Goal: Task Accomplishment & Management: Use online tool/utility

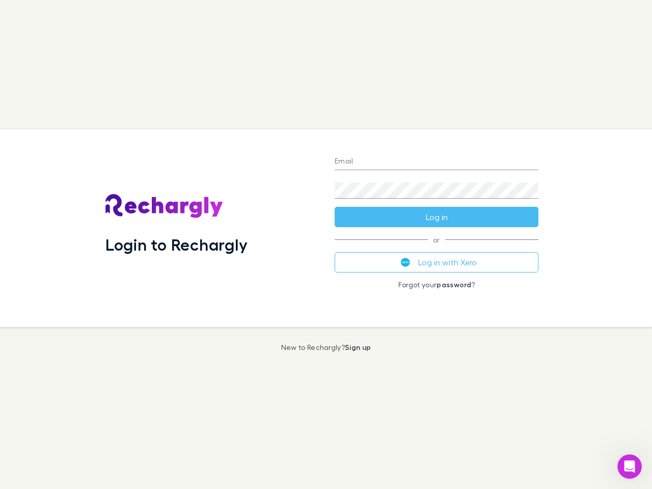
click at [326, 245] on div "Login to Rechargly" at bounding box center [211, 228] width 229 height 198
click at [437, 162] on input "Email" at bounding box center [437, 162] width 204 height 16
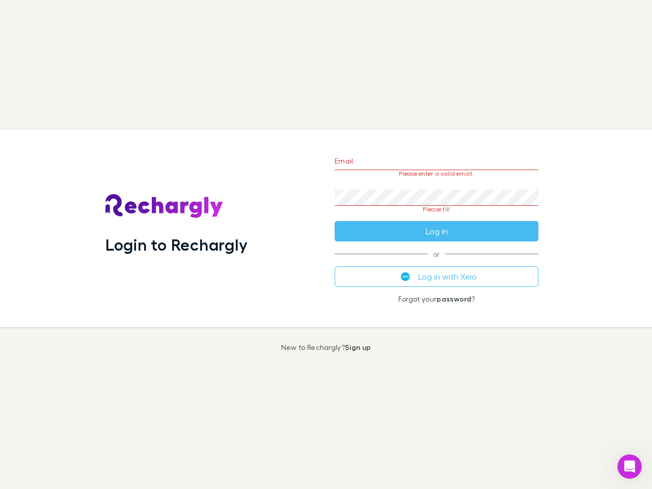
click at [437, 217] on form "Email Please enter a valid email. Password Please fill Log in" at bounding box center [437, 194] width 204 height 96
click at [437, 262] on div "Email Please enter a valid email. Password Please fill Log in or Log in with Xe…" at bounding box center [437, 228] width 220 height 198
click at [630, 467] on icon "Open Intercom Messenger" at bounding box center [630, 467] width 17 height 17
